Goal: Check status

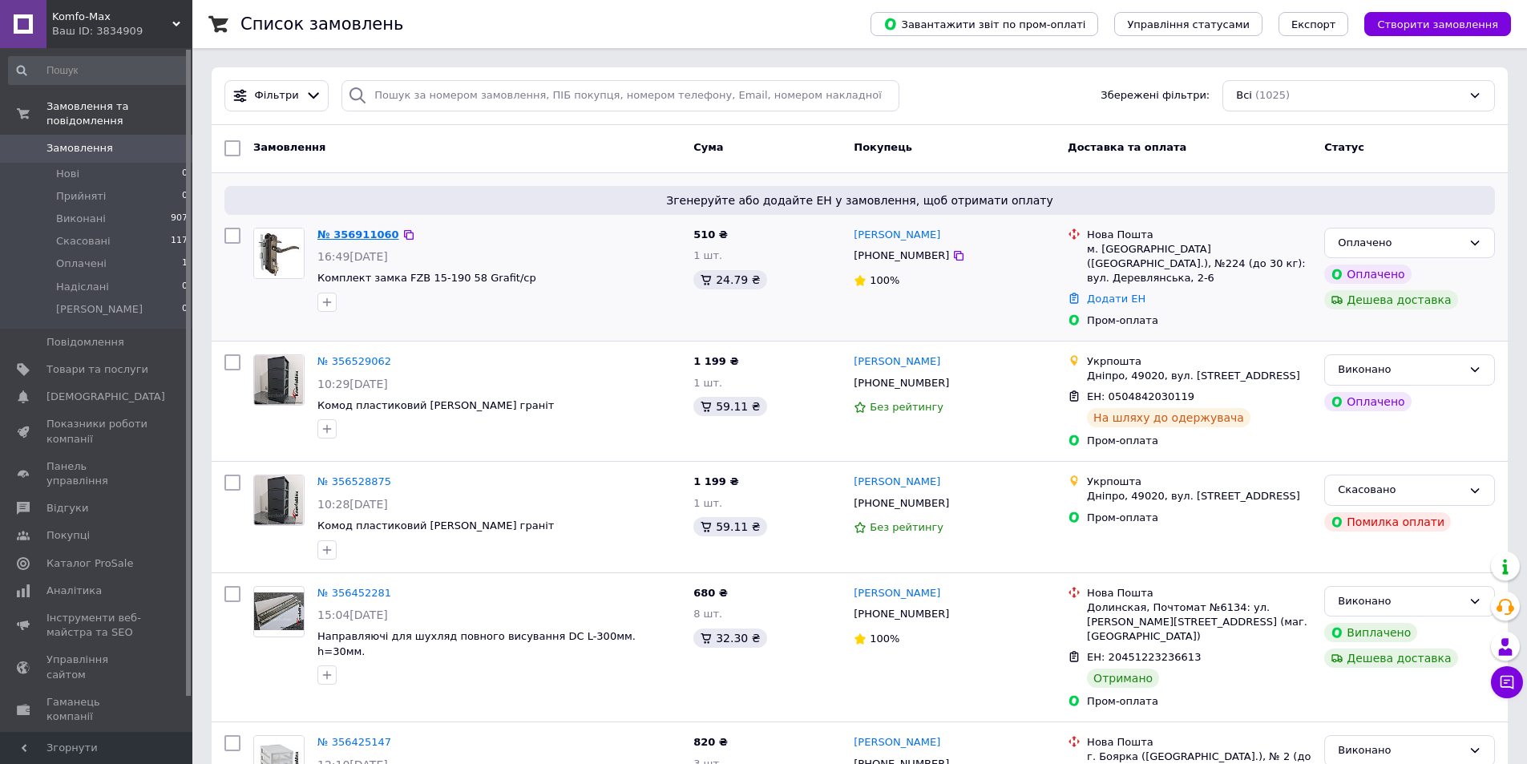
click at [353, 240] on link "№ 356911060" at bounding box center [358, 234] width 82 height 12
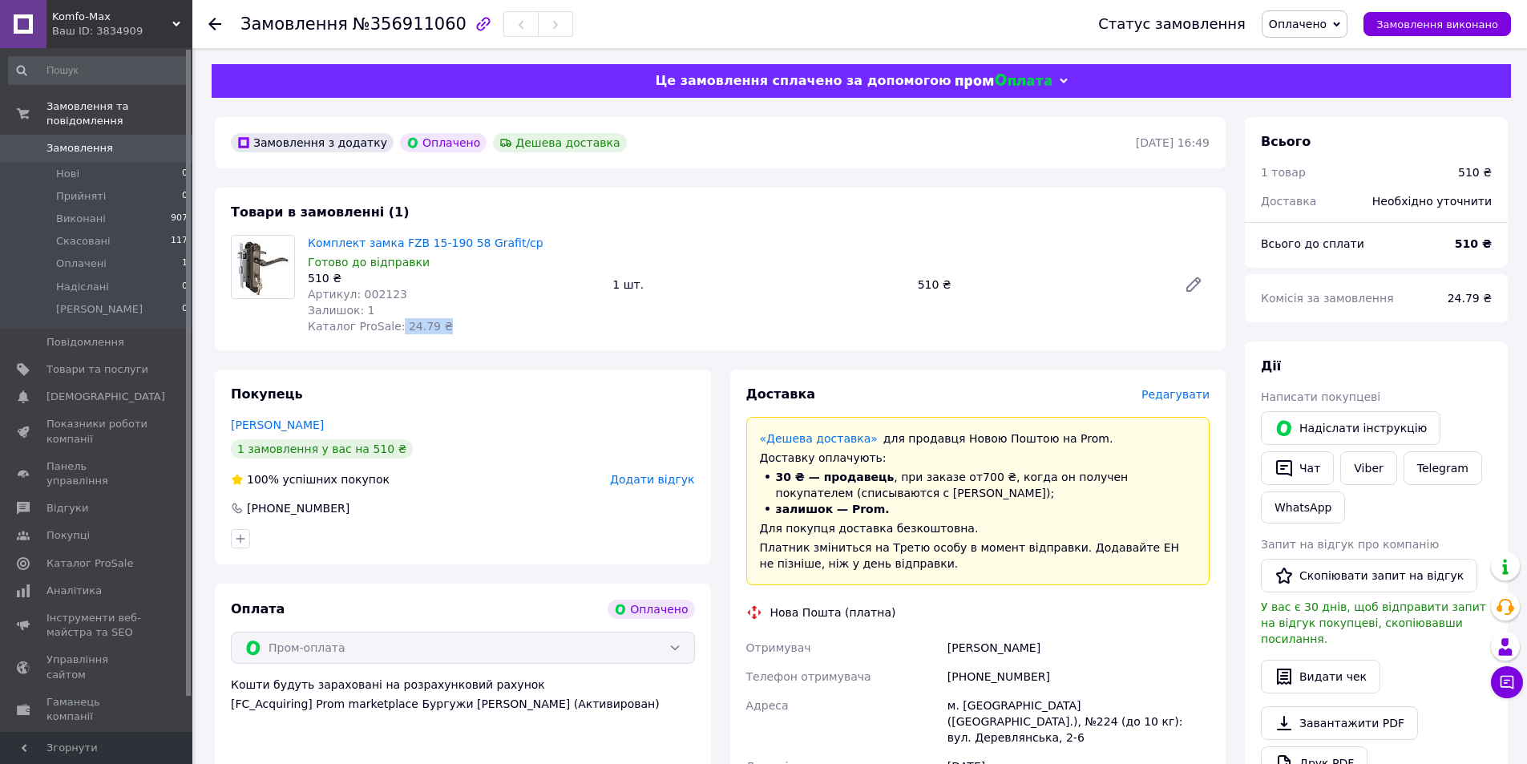
drag, startPoint x: 441, startPoint y: 328, endPoint x: 391, endPoint y: 331, distance: 49.8
click at [391, 331] on div "Комплект замка FZB 15-190 58 Grafit/cp Готово до відправки 510 ₴ Артикул: 00212…" at bounding box center [453, 285] width 305 height 106
click at [498, 316] on div "Залишок: 1" at bounding box center [454, 310] width 292 height 16
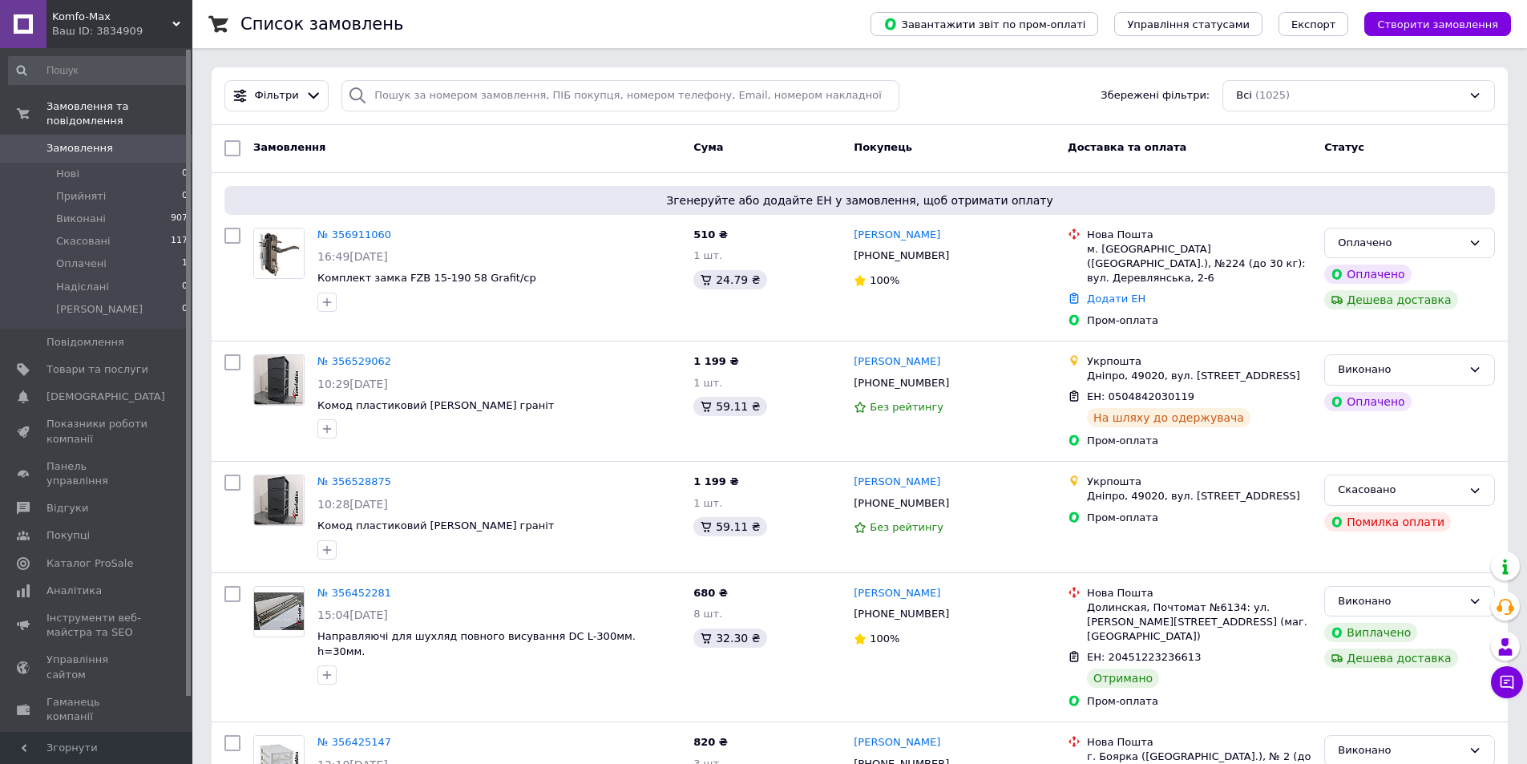
click at [796, 30] on div "Список замовлень" at bounding box center [539, 24] width 598 height 48
